Goal: Transaction & Acquisition: Purchase product/service

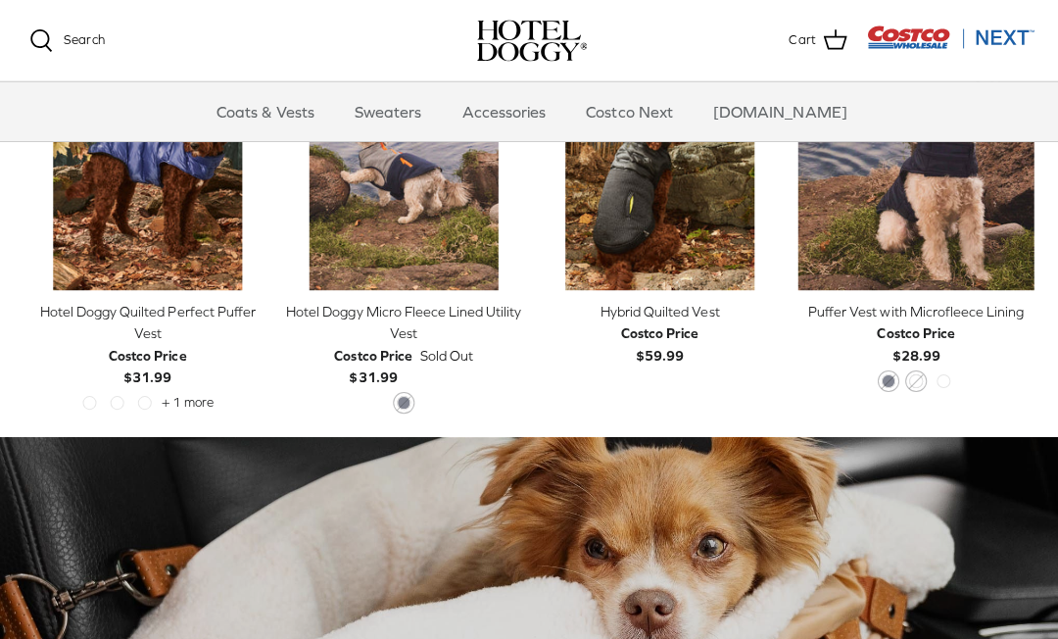
scroll to position [1022, 0]
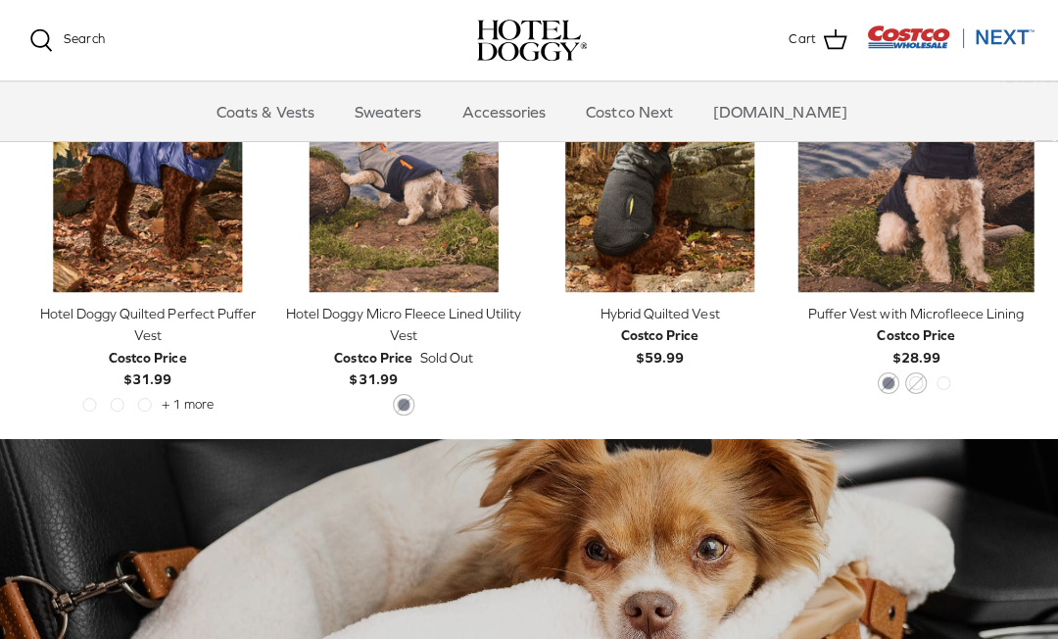
click at [508, 87] on link "Accessories" at bounding box center [501, 110] width 119 height 59
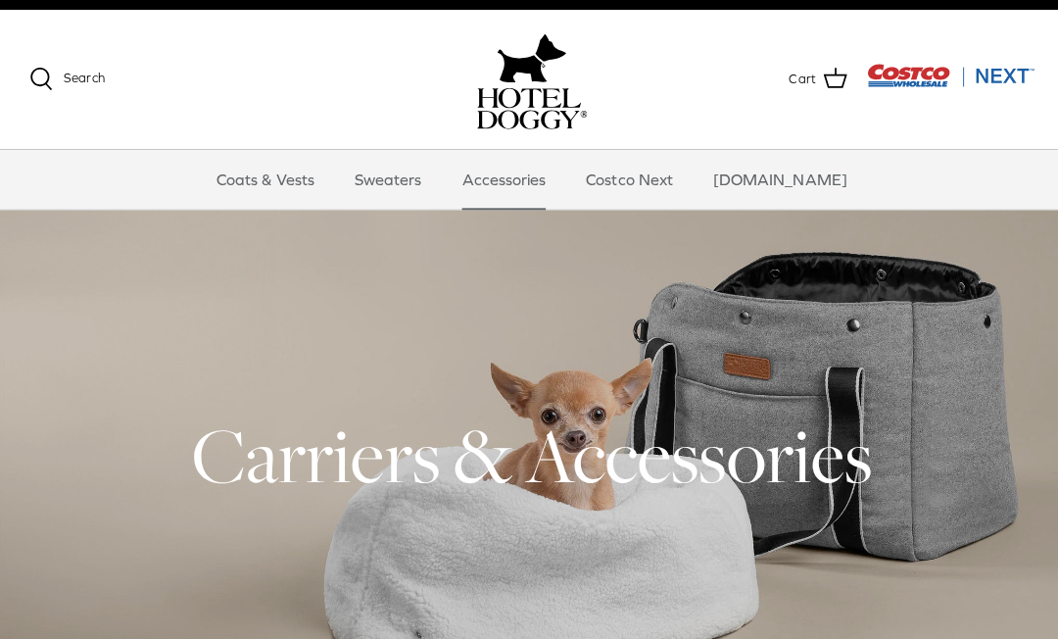
scroll to position [22, 0]
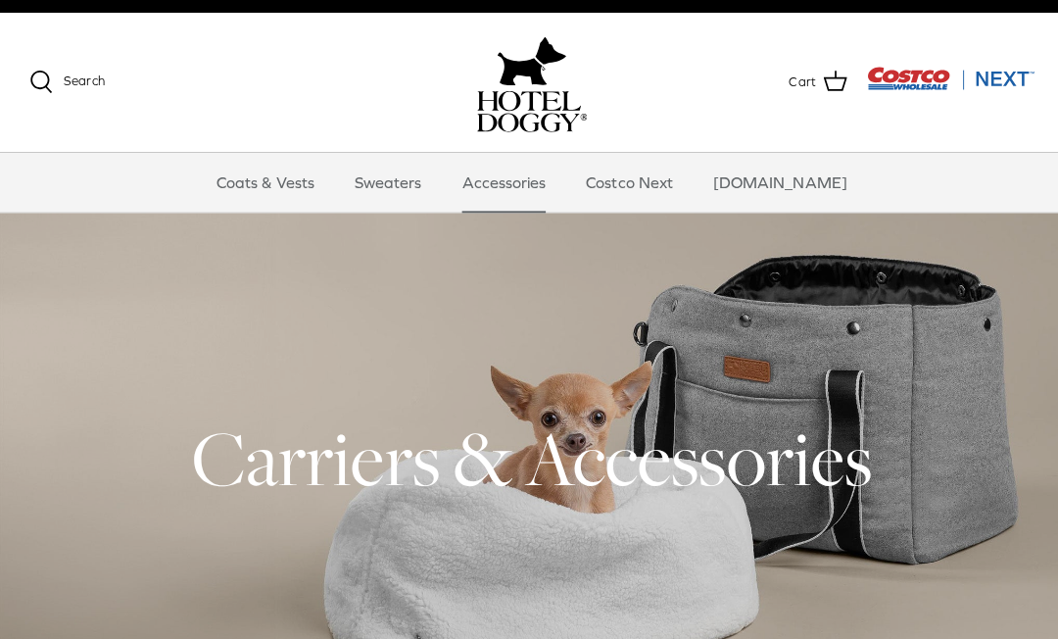
click at [411, 190] on link "Sweaters" at bounding box center [386, 181] width 102 height 59
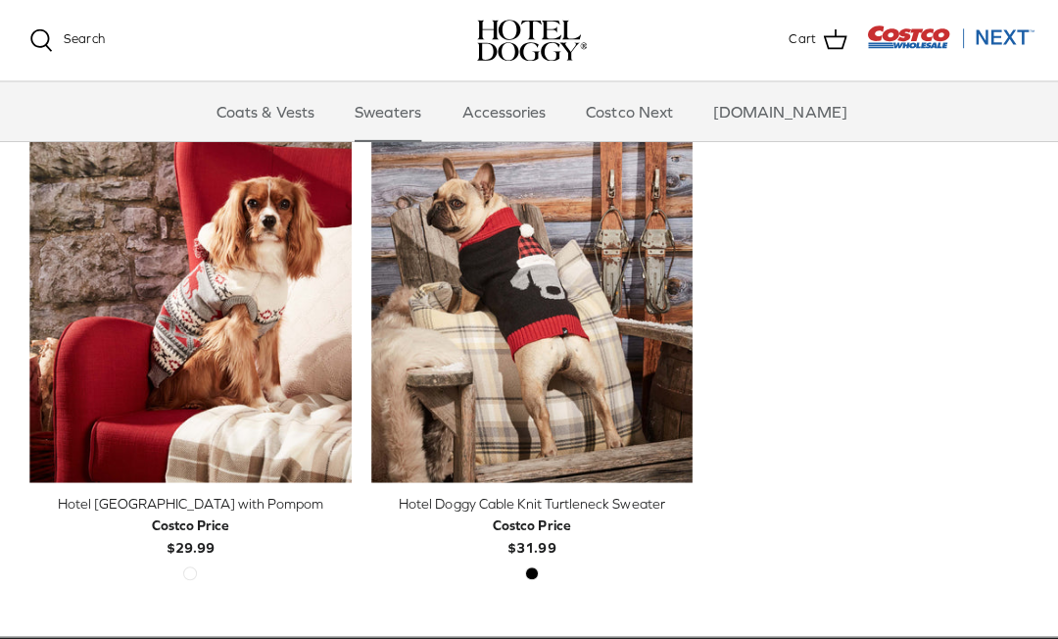
scroll to position [467, 0]
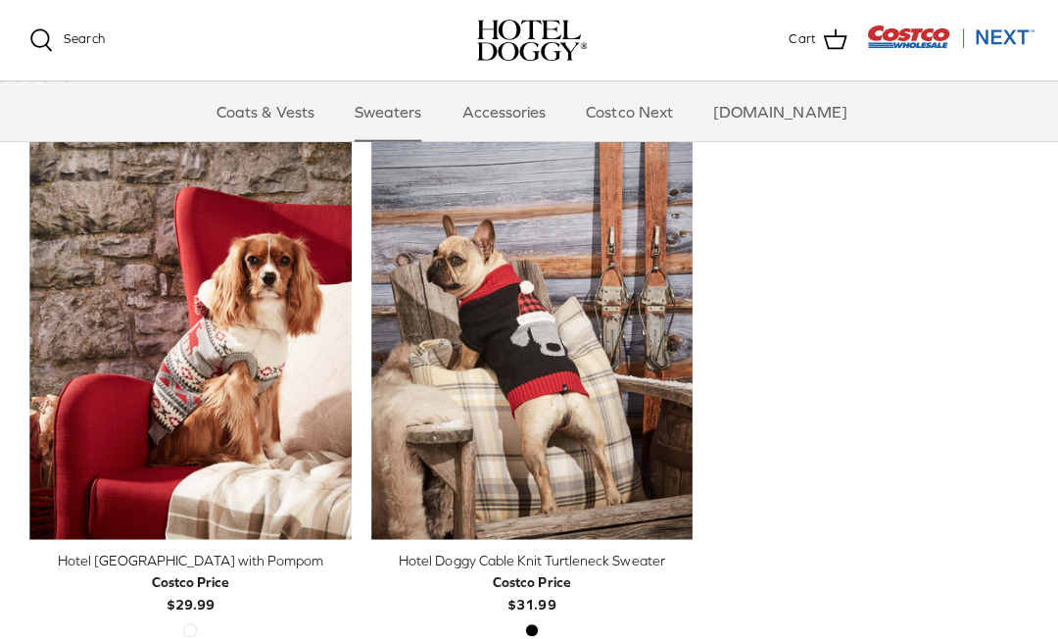
click at [550, 365] on img "Hotel Doggy Cable Knit Turtleneck Sweater" at bounding box center [529, 337] width 320 height 400
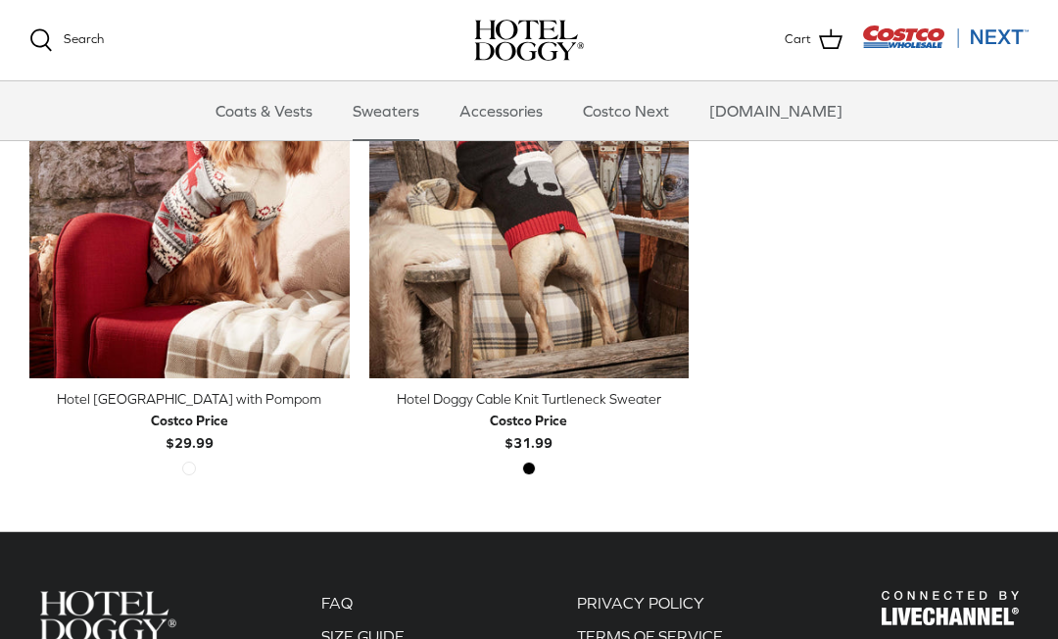
scroll to position [622, 0]
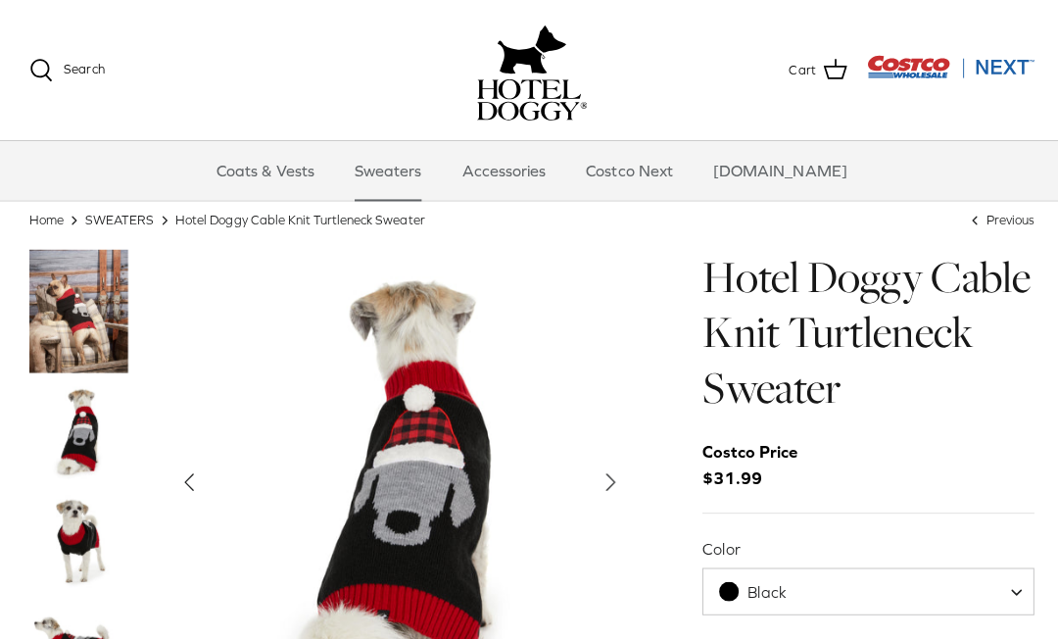
scroll to position [47, 0]
